Goal: Task Accomplishment & Management: Manage account settings

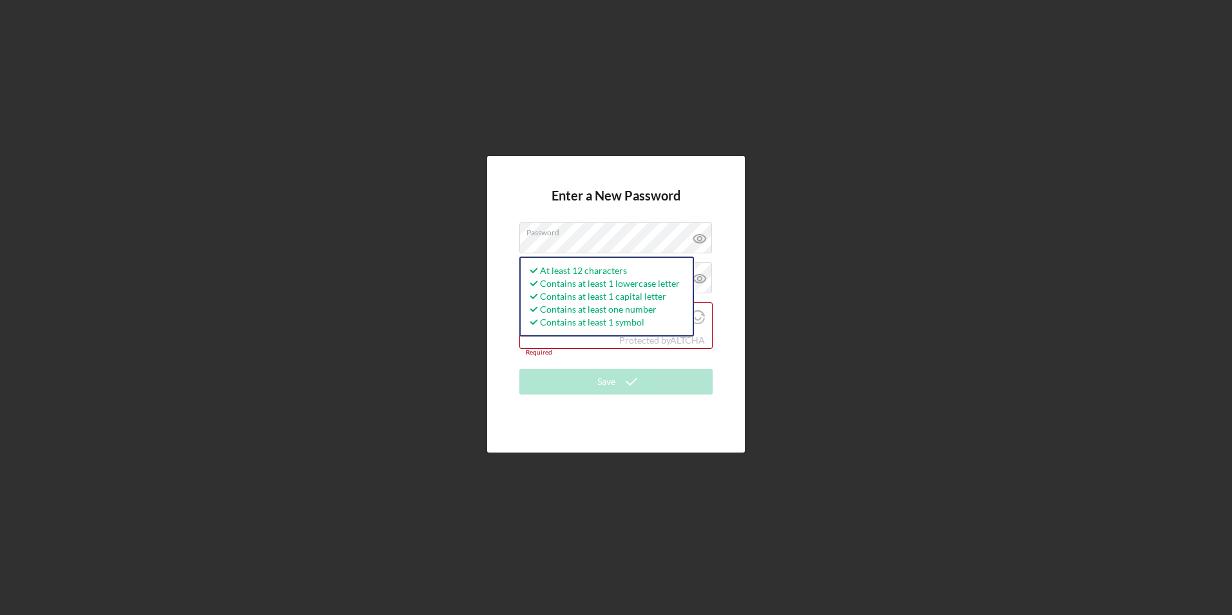
click at [863, 223] on div "Enter a New Password Password At least 12 characters Contains at least 1 lowerc…" at bounding box center [615, 304] width 1219 height 608
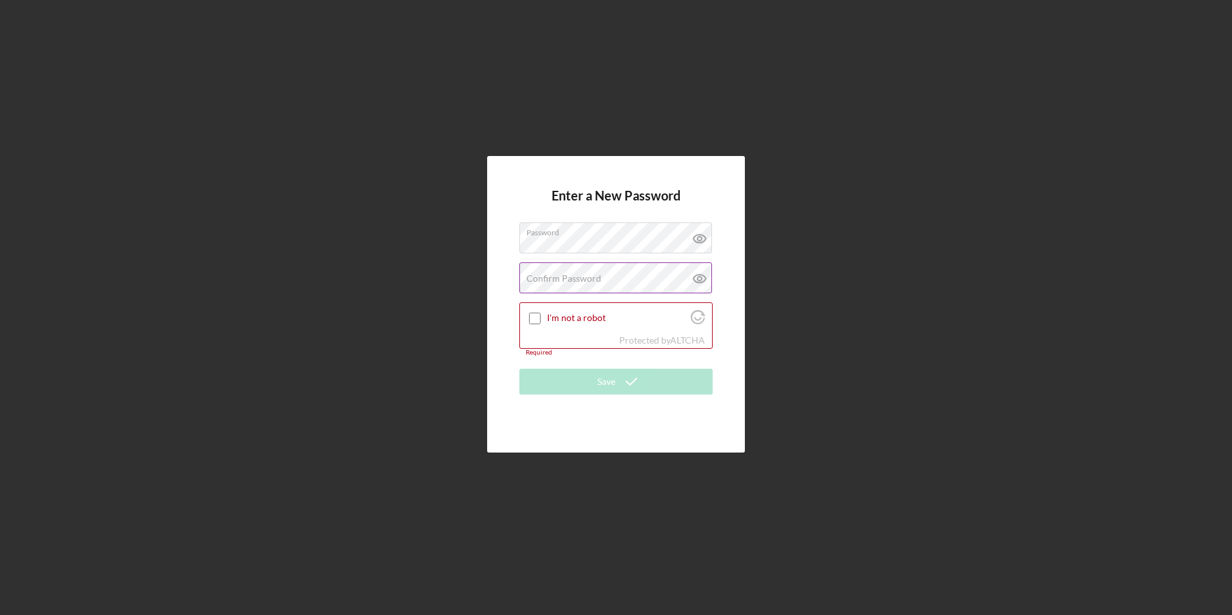
click at [570, 280] on label "Confirm Password" at bounding box center [563, 278] width 75 height 10
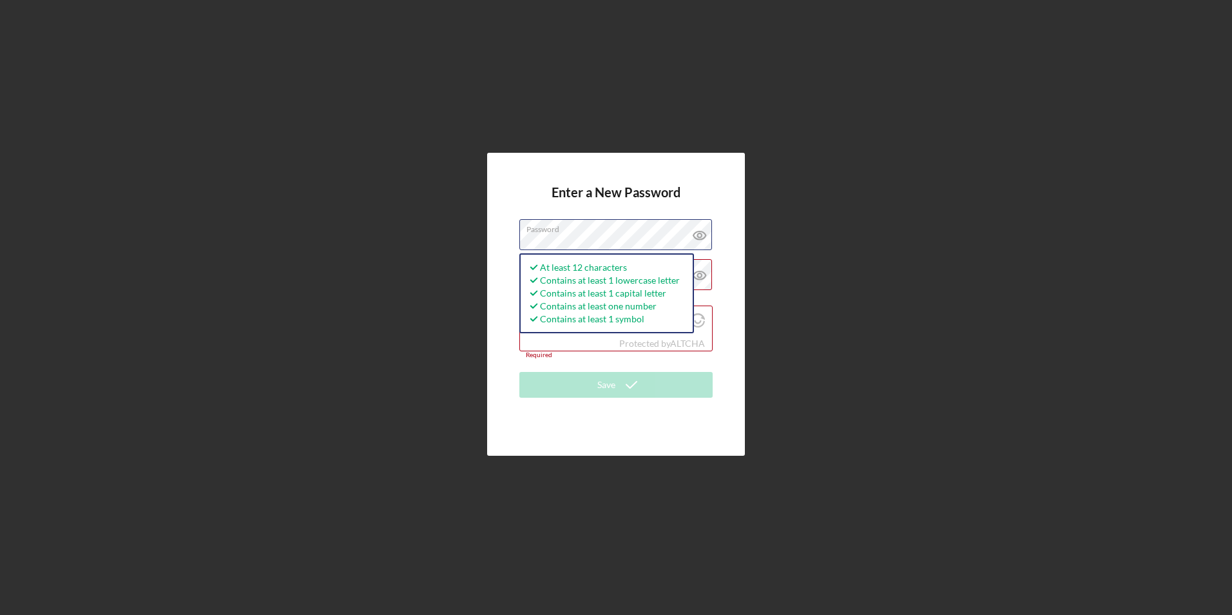
click at [510, 245] on div "Enter a New Password Password At least 12 characters Contains at least 1 lowerc…" at bounding box center [616, 304] width 258 height 303
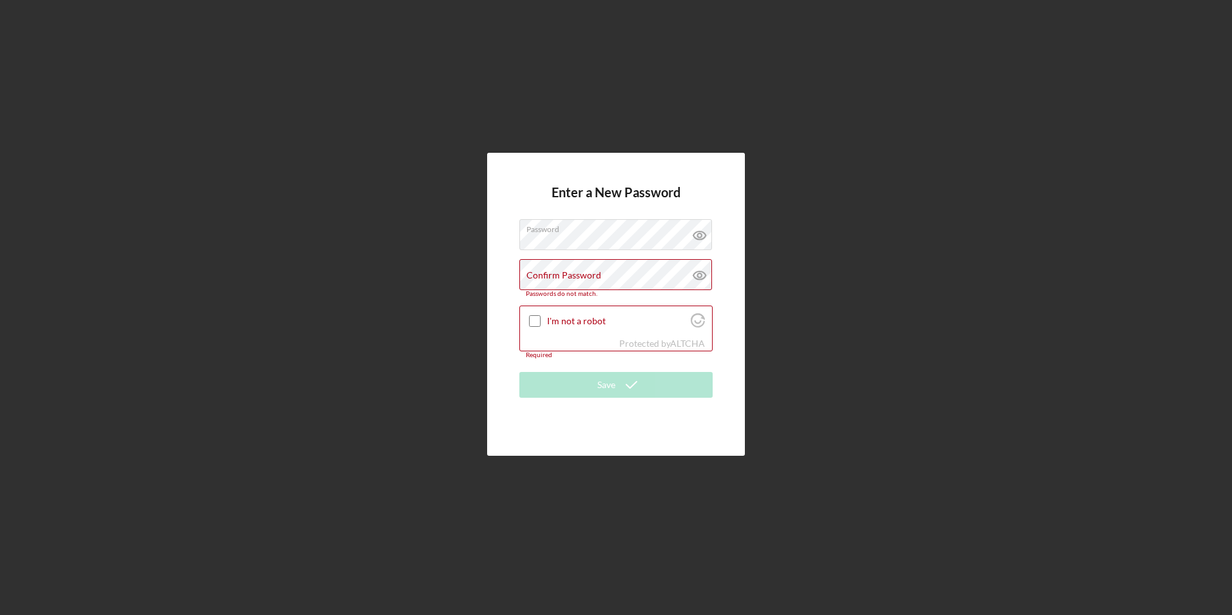
click at [885, 220] on div "Enter a New Password Password Confirm Password Passwords do not match. I'm not …" at bounding box center [615, 304] width 1219 height 608
click at [550, 276] on label "Confirm Password" at bounding box center [563, 275] width 75 height 10
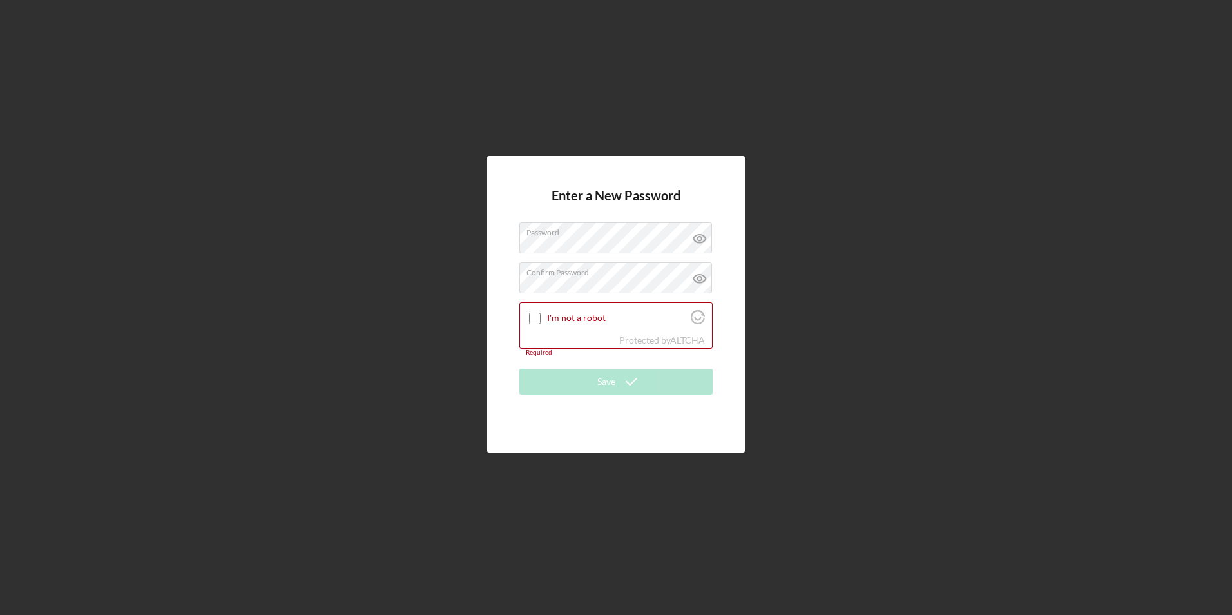
drag, startPoint x: 793, startPoint y: 216, endPoint x: 771, endPoint y: 220, distance: 22.2
click at [793, 216] on div "Enter a New Password Password Confirm Password I'm not a robot Protected by ALT…" at bounding box center [615, 304] width 1219 height 608
click at [700, 276] on icon at bounding box center [699, 278] width 4 height 4
click at [699, 235] on icon at bounding box center [699, 239] width 12 height 8
click at [535, 311] on div at bounding box center [534, 318] width 15 height 15
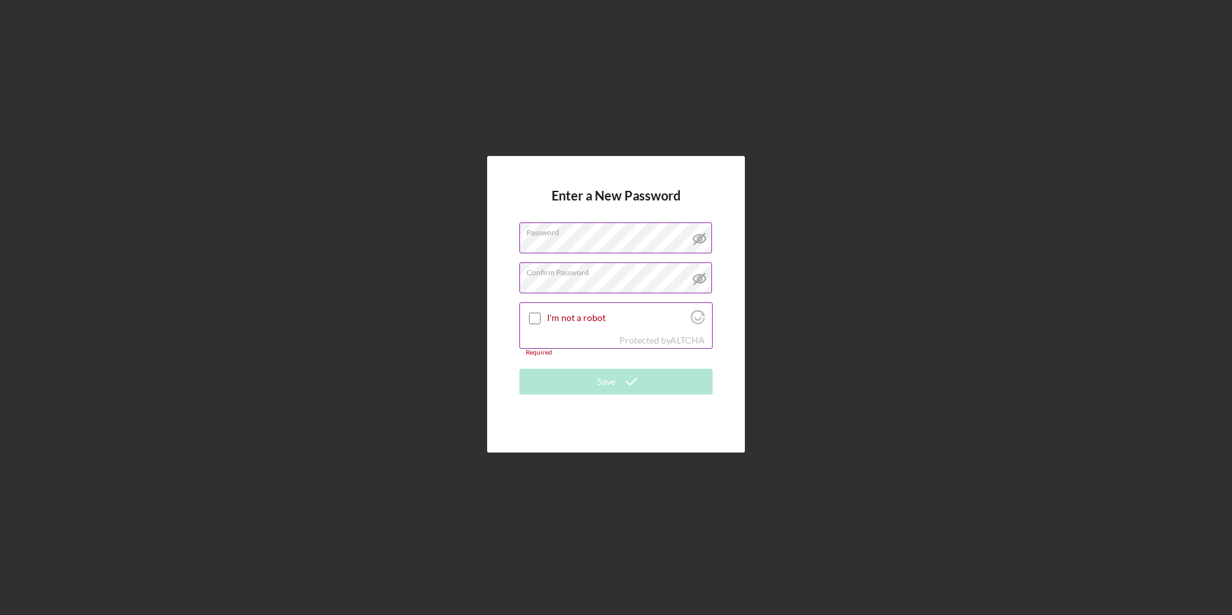
click at [533, 317] on input "I'm not a robot" at bounding box center [535, 318] width 12 height 12
checkbox input "true"
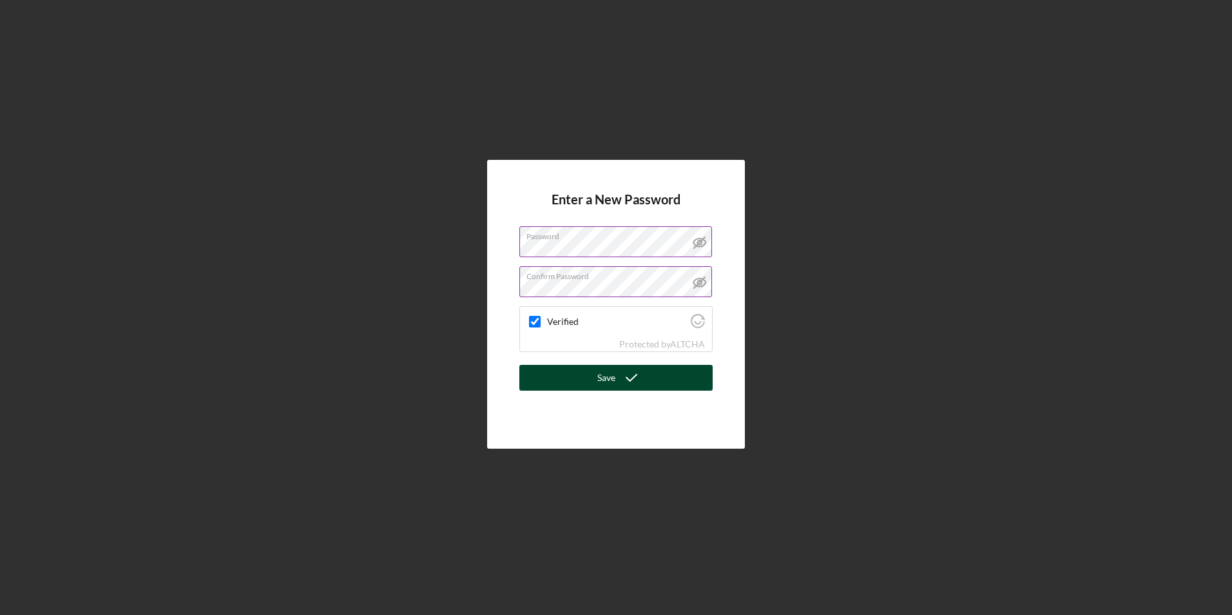
click at [616, 380] on icon "submit" at bounding box center [631, 377] width 32 height 32
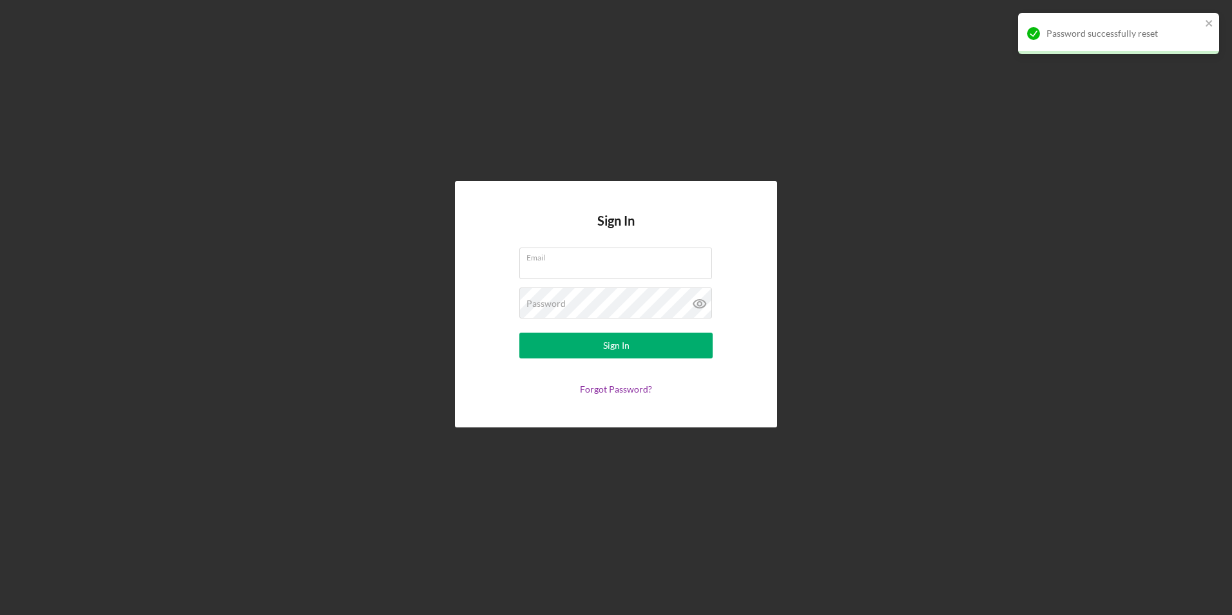
type input "[EMAIL_ADDRESS][DOMAIN_NAME]"
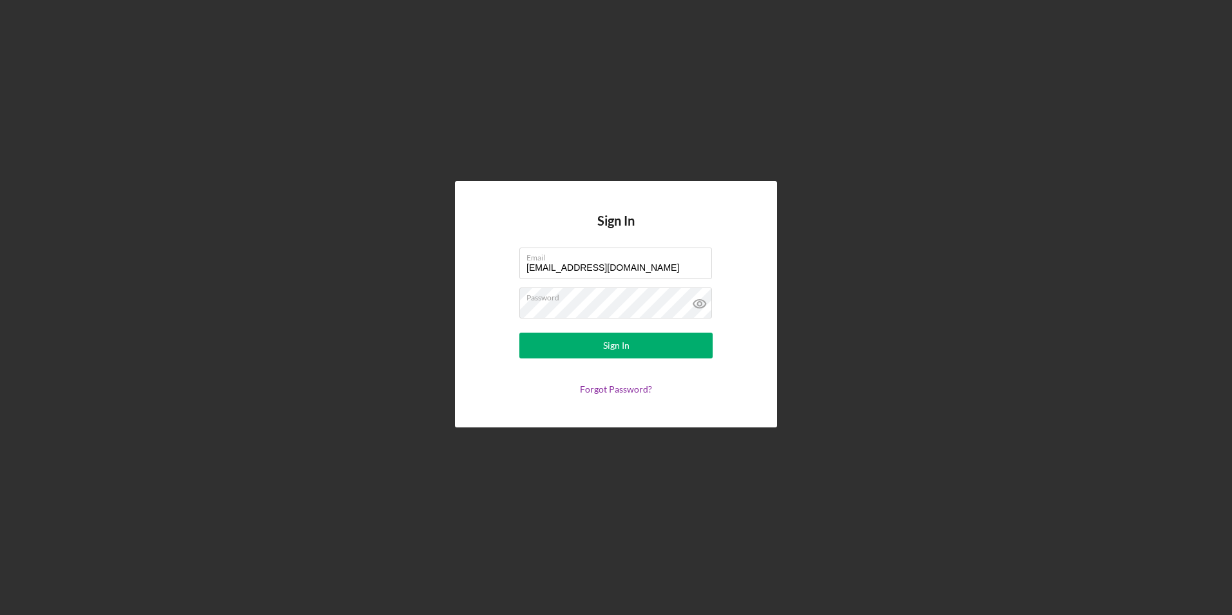
drag, startPoint x: 681, startPoint y: 263, endPoint x: 244, endPoint y: 254, distance: 436.9
click at [244, 254] on div "Sign In Email [EMAIL_ADDRESS][DOMAIN_NAME] Password Sign In Forgot Password?" at bounding box center [615, 304] width 1219 height 608
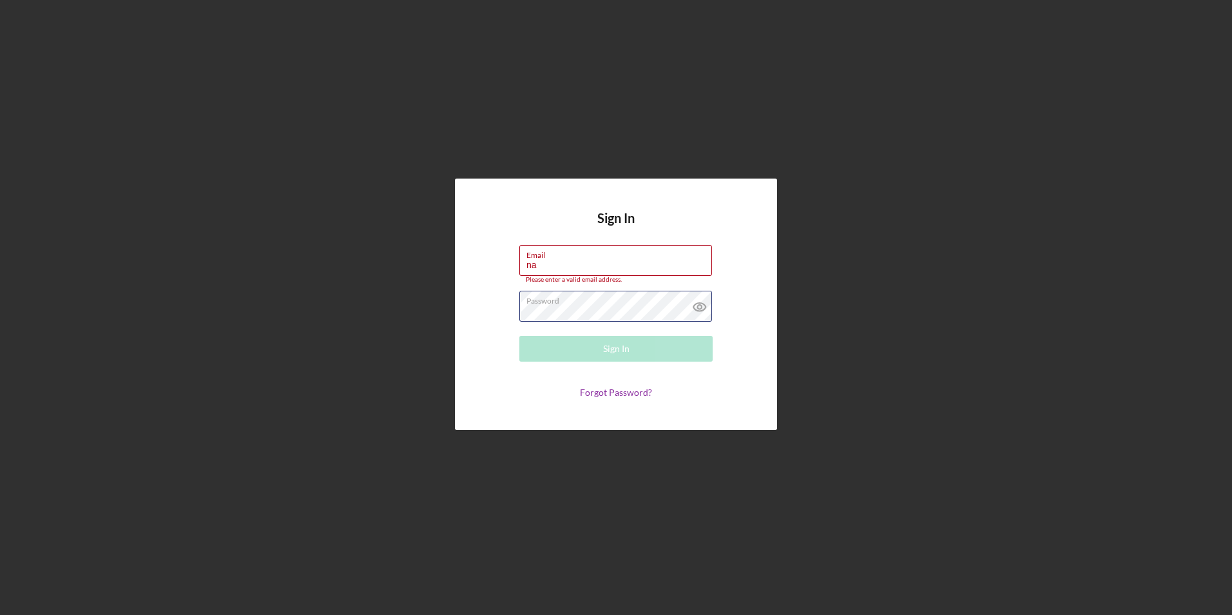
click at [484, 318] on div "Sign In Email na Please enter a valid email address. Password Sign In Forgot Pa…" at bounding box center [616, 304] width 322 height 252
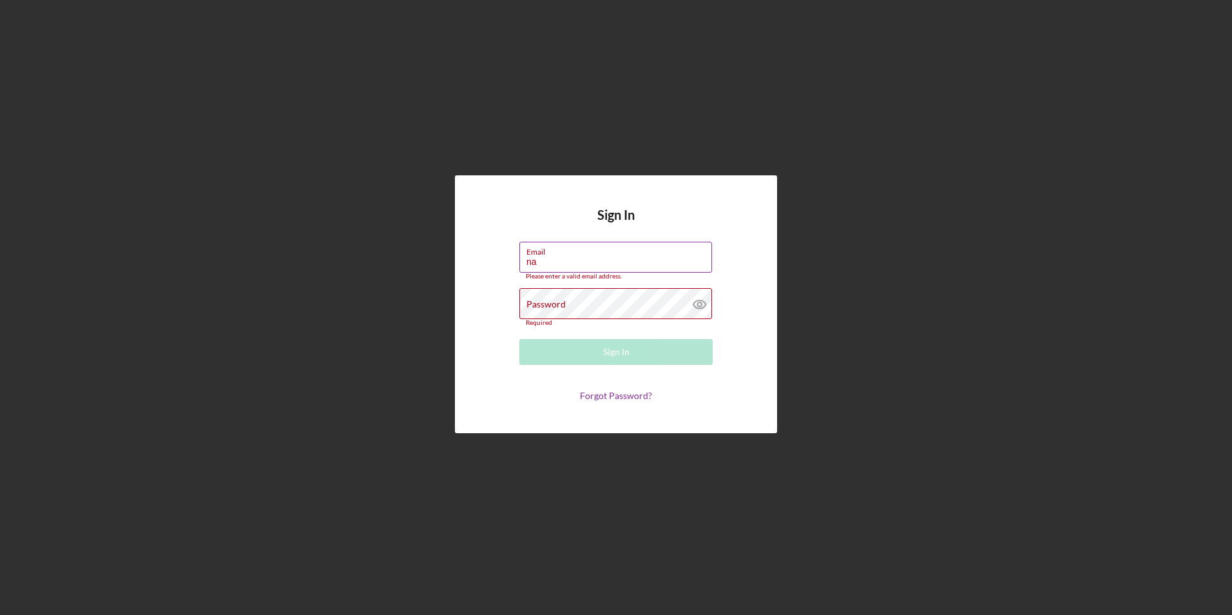
click at [546, 263] on input "na" at bounding box center [615, 257] width 193 height 31
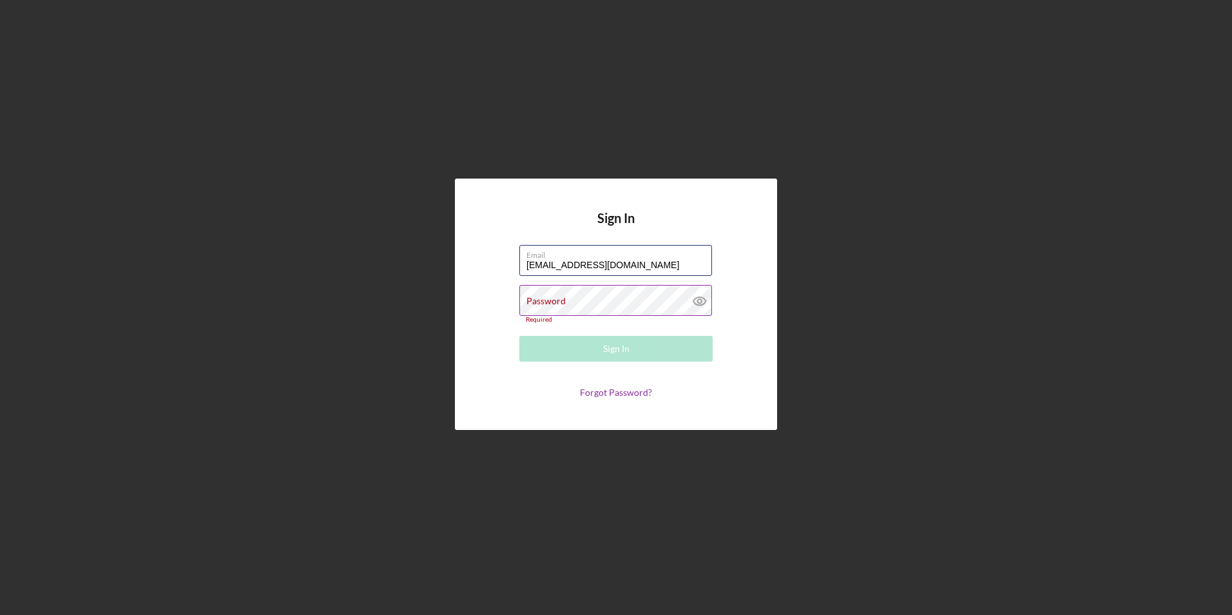
type input "[EMAIL_ADDRESS][DOMAIN_NAME]"
click at [548, 300] on label "Password" at bounding box center [545, 301] width 39 height 10
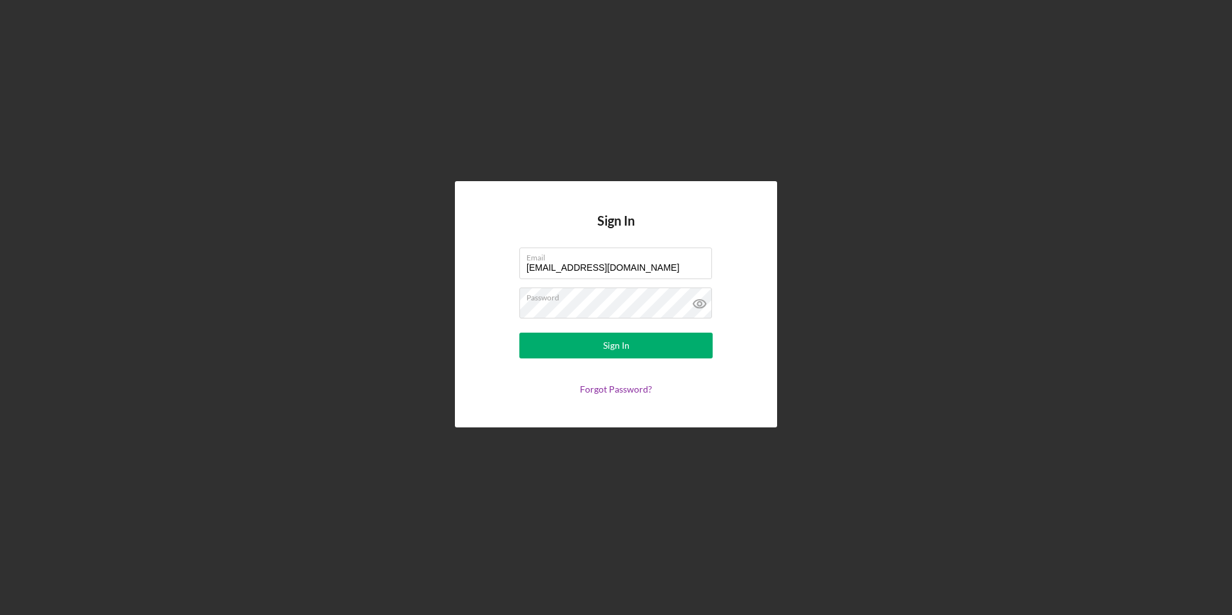
click at [758, 267] on div "Sign In Email [EMAIL_ADDRESS][DOMAIN_NAME] Password Sign In Forgot Password?" at bounding box center [616, 303] width 322 height 245
click at [701, 302] on icon at bounding box center [699, 304] width 4 height 4
click at [608, 350] on div "Sign In" at bounding box center [616, 345] width 26 height 26
